Goal: Information Seeking & Learning: Learn about a topic

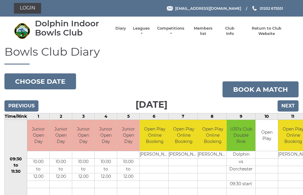
click at [144, 32] on link "Leagues" at bounding box center [141, 31] width 19 height 11
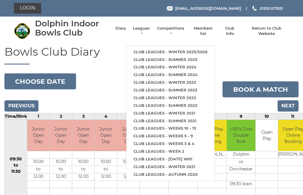
click at [153, 56] on link "Club leagues - Summer 2025" at bounding box center [170, 60] width 88 height 8
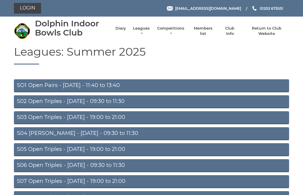
click at [140, 33] on link "Leagues" at bounding box center [141, 31] width 19 height 11
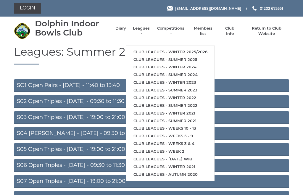
click at [158, 48] on link "Club leagues - Winter 2025/2026" at bounding box center [170, 52] width 88 height 8
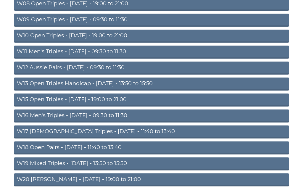
scroll to position [177, 0]
click at [66, 150] on link "W18 Open Pairs - Friday - 11:40 to 13:40" at bounding box center [151, 148] width 275 height 13
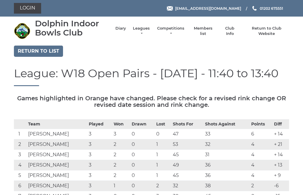
click at [150, 32] on link "Leagues" at bounding box center [141, 31] width 19 height 11
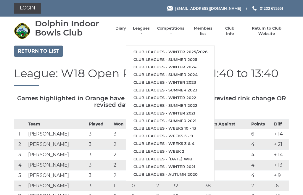
click at [191, 63] on link "Club leagues - Winter 2024" at bounding box center [170, 67] width 88 height 8
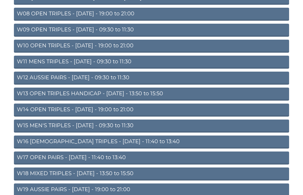
scroll to position [177, 0]
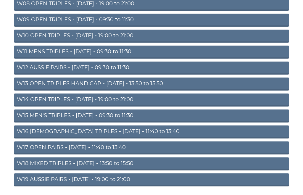
click at [84, 146] on link "W17 OPEN PAIRS - Friday - 11:40 to 13:40" at bounding box center [151, 148] width 275 height 13
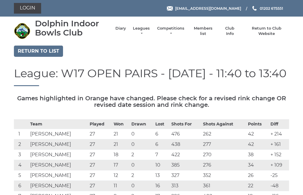
click at [151, 29] on li "Leagues Club leagues - Winter 2025/2026 Club leagues - Summer 2025 Club leagues…" at bounding box center [138, 31] width 25 height 17
click at [148, 30] on link "Leagues" at bounding box center [141, 31] width 19 height 11
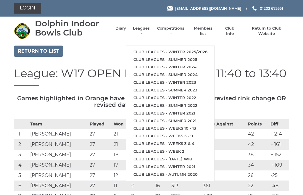
click at [186, 110] on link "Club leagues - Winter 2021" at bounding box center [170, 114] width 88 height 8
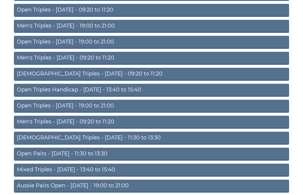
scroll to position [257, 0]
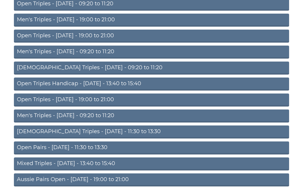
click at [82, 147] on link "Open Pairs - Friday - 11:30 to 13:30" at bounding box center [151, 148] width 275 height 13
